Goal: Information Seeking & Learning: Learn about a topic

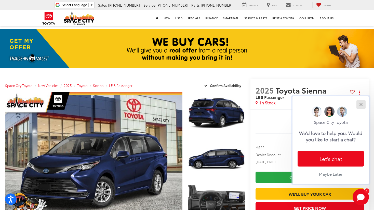
click at [362, 104] on div "Close" at bounding box center [360, 104] width 3 height 3
click at [359, 105] on button "Close" at bounding box center [360, 104] width 11 height 11
